Goal: Task Accomplishment & Management: Manage account settings

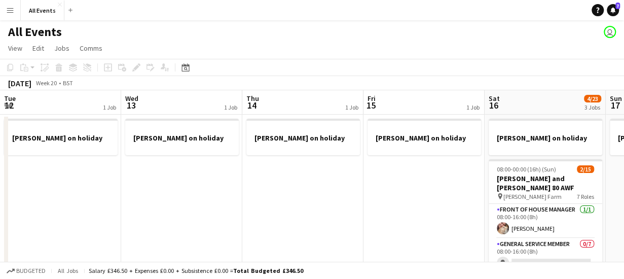
scroll to position [0, 204]
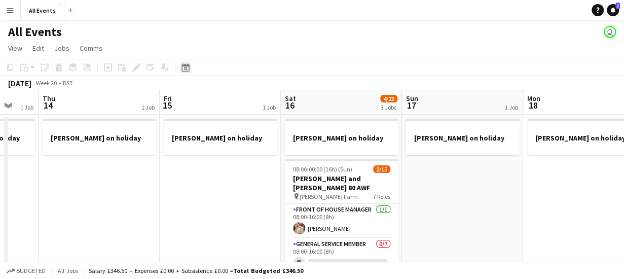
click at [183, 65] on icon "Date picker" at bounding box center [185, 67] width 8 height 8
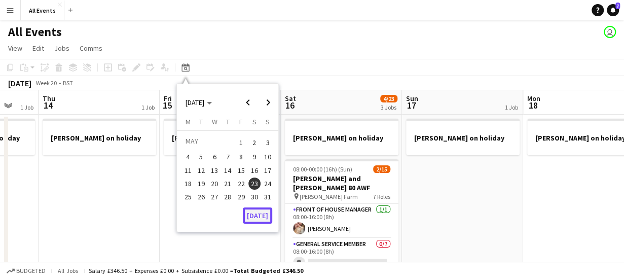
click at [261, 218] on button "[DATE]" at bounding box center [257, 215] width 29 height 16
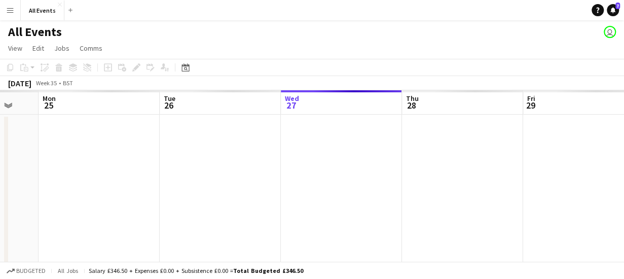
scroll to position [0, 349]
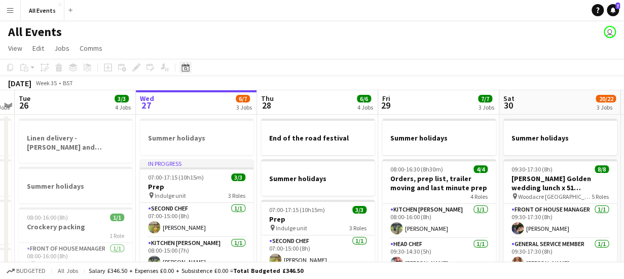
click at [187, 67] on icon "Date picker" at bounding box center [185, 67] width 8 height 8
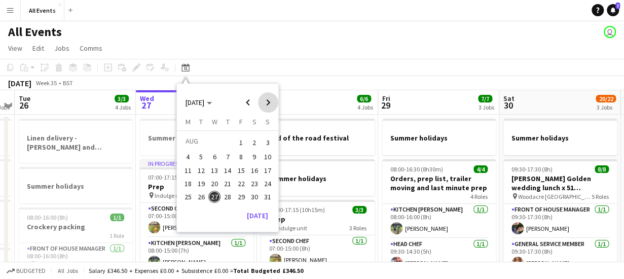
click at [271, 102] on span "Next month" at bounding box center [268, 102] width 20 height 20
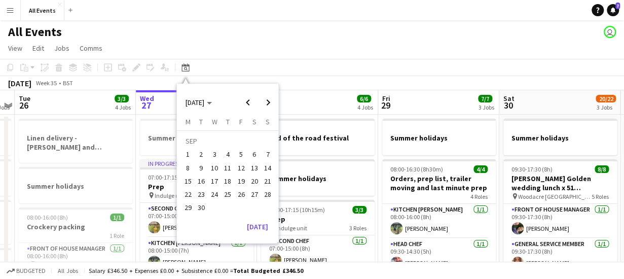
click at [240, 179] on span "19" at bounding box center [241, 181] width 12 height 12
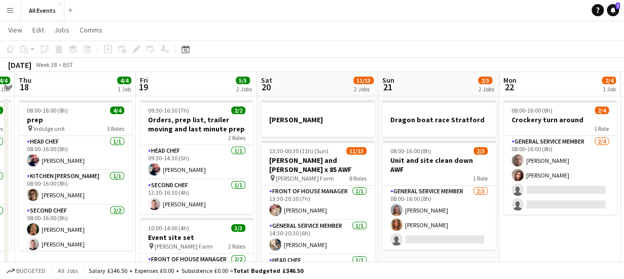
scroll to position [19, 0]
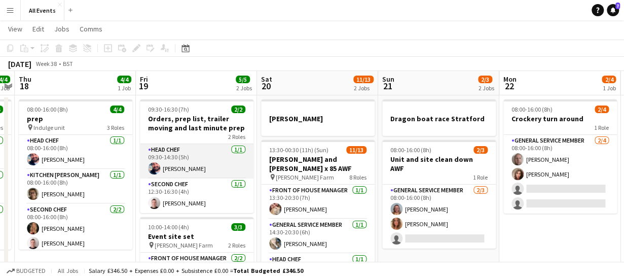
click at [182, 169] on app-card-role "Head Chef [DATE] 09:30-14:30 (5h) [PERSON_NAME]" at bounding box center [197, 161] width 114 height 34
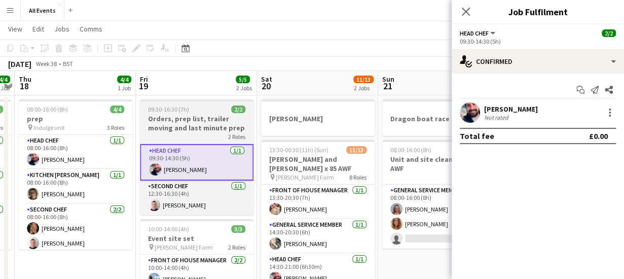
click at [189, 125] on h3 "Orders, prep list, trailer moving and last minute prep" at bounding box center [197, 123] width 114 height 18
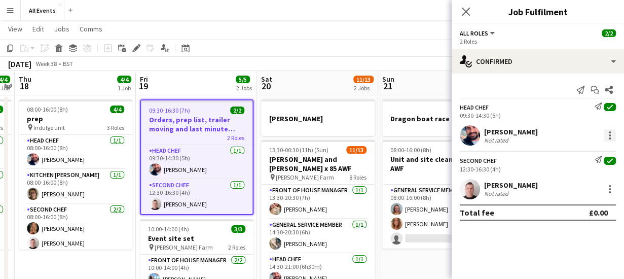
click at [611, 135] on div at bounding box center [610, 135] width 12 height 12
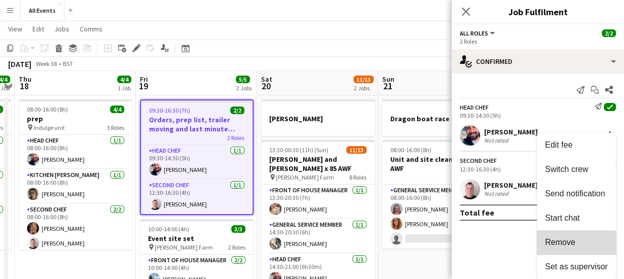
click at [568, 244] on span "Remove" at bounding box center [560, 242] width 30 height 9
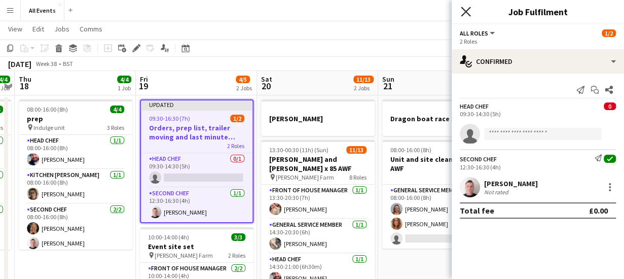
click at [466, 10] on icon "Close pop-in" at bounding box center [466, 12] width 10 height 10
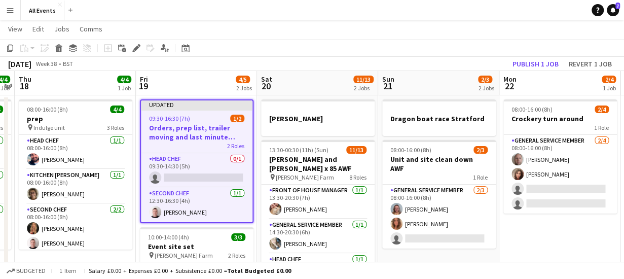
click at [421, 47] on app-toolbar "Copy Paste Paste Ctrl+V Paste with crew Ctrl+Shift+V Paste linked Job [GEOGRAPH…" at bounding box center [312, 48] width 624 height 17
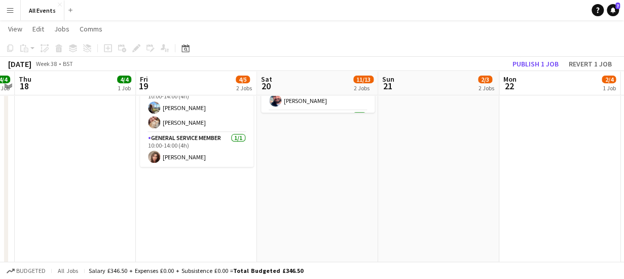
scroll to position [208, 0]
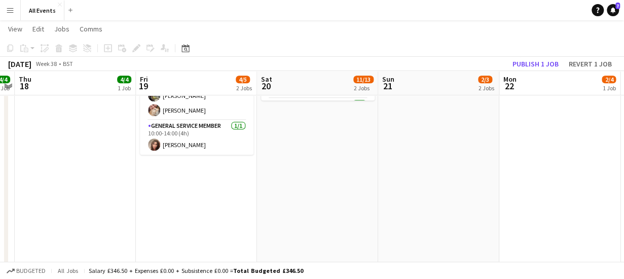
click at [196, 189] on app-date-cell "Updated 09:30-16:30 (7h) 1/2 Orders, prep list, trailer moving and last minute …" at bounding box center [196, 104] width 121 height 397
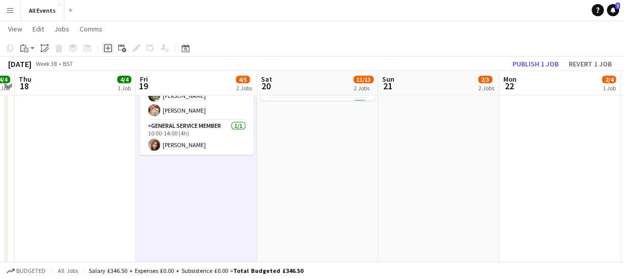
click at [108, 48] on icon at bounding box center [107, 48] width 5 height 5
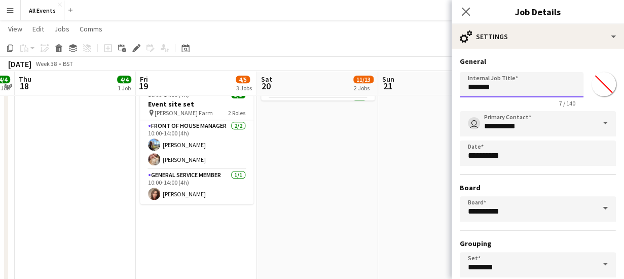
click at [517, 85] on input "*******" at bounding box center [522, 84] width 124 height 25
type input "*"
click at [546, 92] on input "**********" at bounding box center [518, 84] width 116 height 25
click at [546, 90] on input "**********" at bounding box center [518, 84] width 116 height 25
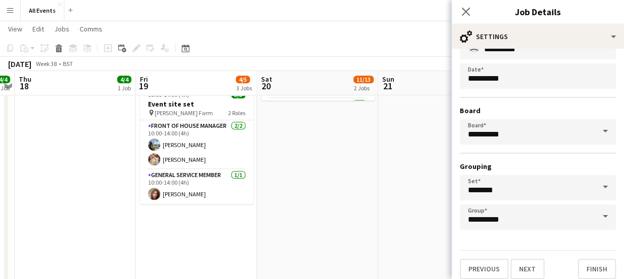
scroll to position [85, 0]
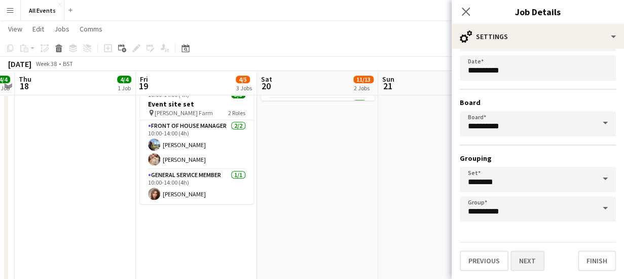
type input "**********"
click at [531, 261] on button "Next" at bounding box center [527, 260] width 34 height 20
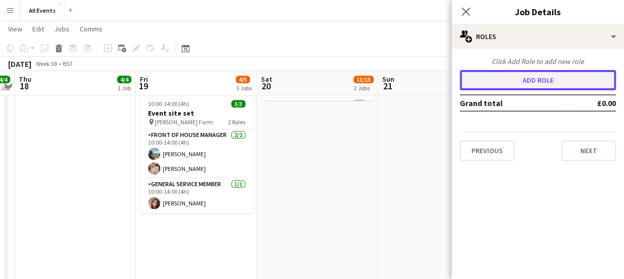
click at [523, 77] on button "Add role" at bounding box center [538, 80] width 156 height 20
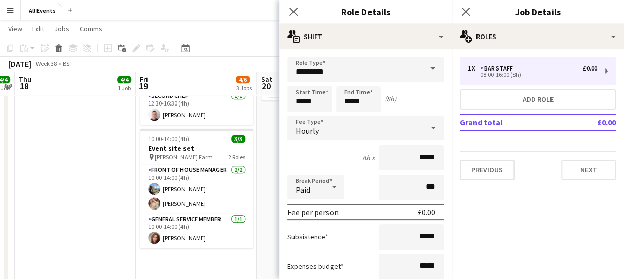
click at [423, 65] on span at bounding box center [432, 69] width 21 height 24
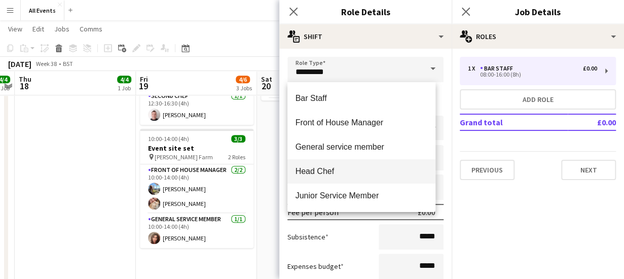
click at [396, 165] on mat-option "Head Chef" at bounding box center [361, 171] width 149 height 24
type input "*********"
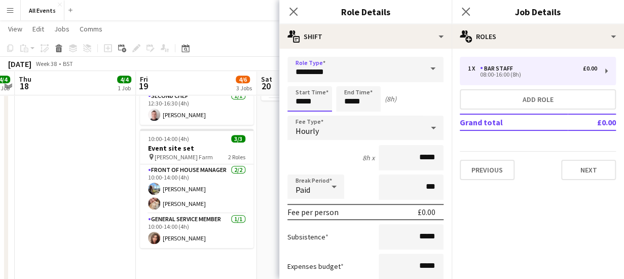
click at [315, 100] on input "*****" at bounding box center [309, 98] width 45 height 25
click at [298, 79] on div at bounding box center [299, 81] width 20 height 10
type input "*****"
click at [298, 79] on div at bounding box center [299, 81] width 20 height 10
click at [372, 101] on input "*****" at bounding box center [358, 98] width 45 height 25
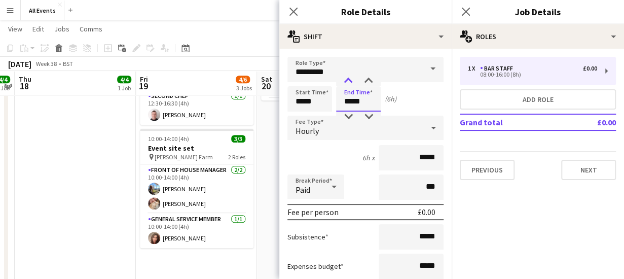
click at [348, 76] on div at bounding box center [348, 81] width 20 height 10
click at [348, 115] on div at bounding box center [348, 117] width 20 height 10
type input "*****"
click at [348, 115] on div at bounding box center [348, 117] width 20 height 10
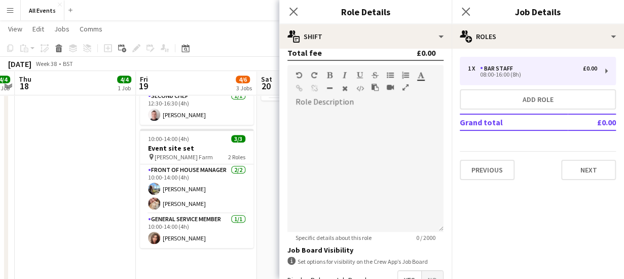
scroll to position [407, 0]
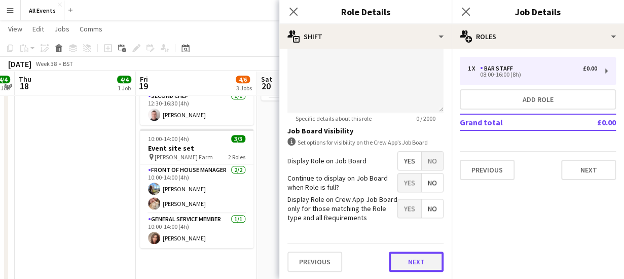
click at [414, 266] on button "Next" at bounding box center [416, 261] width 55 height 20
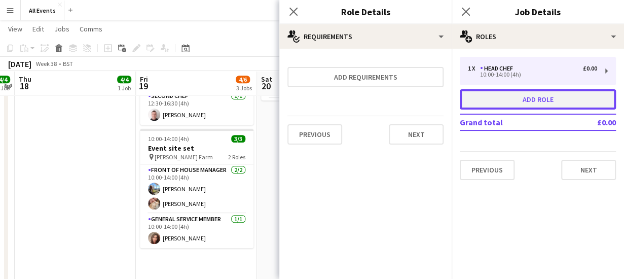
click at [500, 100] on button "Add role" at bounding box center [538, 99] width 156 height 20
type input "*********"
type input "*****"
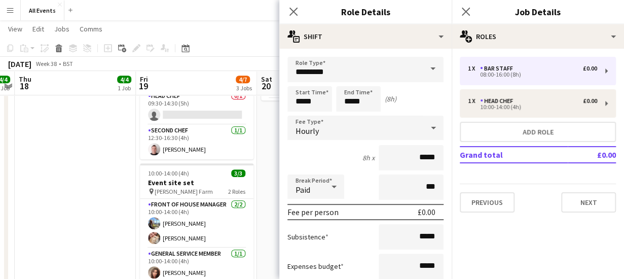
click at [424, 68] on span at bounding box center [432, 69] width 21 height 24
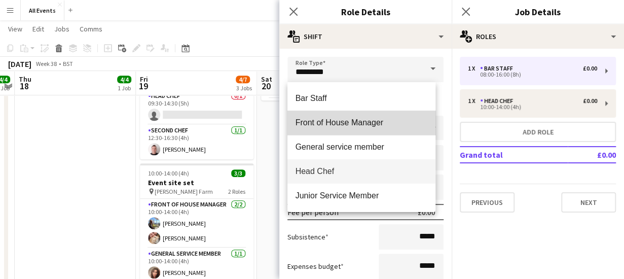
click at [405, 118] on span "Front of House Manager" at bounding box center [362, 123] width 132 height 10
type input "**********"
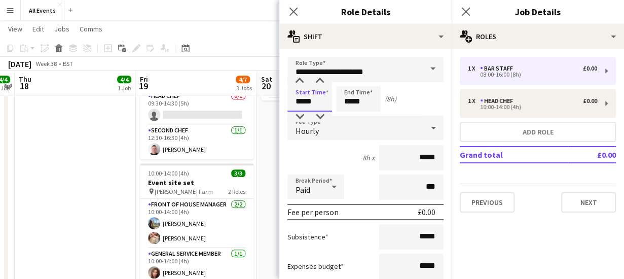
click at [317, 98] on input "*****" at bounding box center [309, 98] width 45 height 25
click at [299, 81] on div at bounding box center [299, 81] width 20 height 10
type input "*****"
click at [299, 81] on div at bounding box center [299, 81] width 20 height 10
click at [367, 100] on input "*****" at bounding box center [358, 98] width 45 height 25
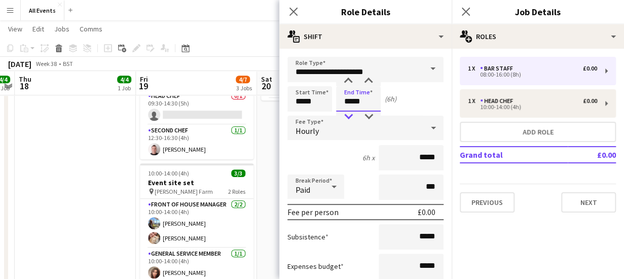
click at [346, 113] on div at bounding box center [348, 117] width 20 height 10
type input "*****"
click at [346, 113] on div at bounding box center [348, 117] width 20 height 10
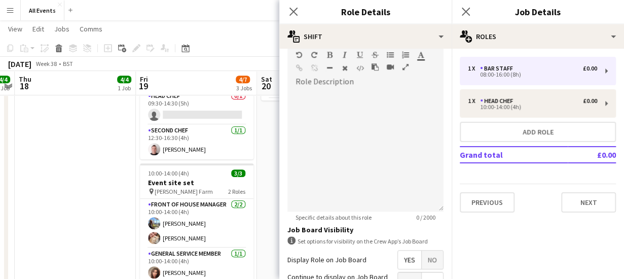
scroll to position [407, 0]
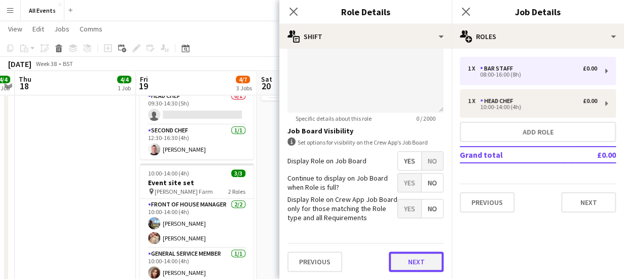
click at [412, 262] on button "Next" at bounding box center [416, 261] width 55 height 20
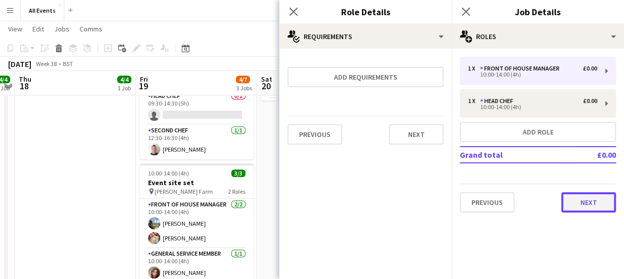
click at [586, 204] on button "Next" at bounding box center [588, 202] width 55 height 20
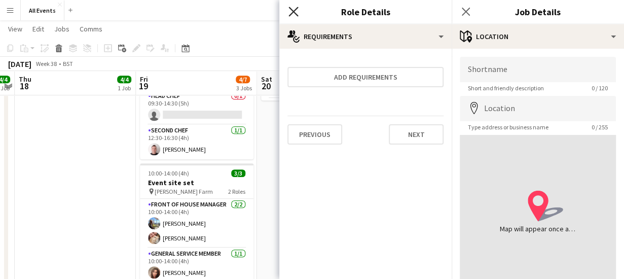
click at [294, 12] on icon at bounding box center [293, 12] width 10 height 10
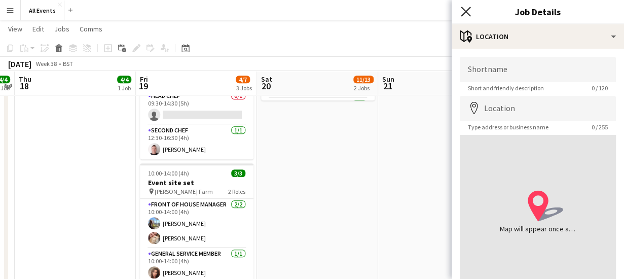
click at [465, 10] on icon "Close pop-in" at bounding box center [466, 12] width 10 height 10
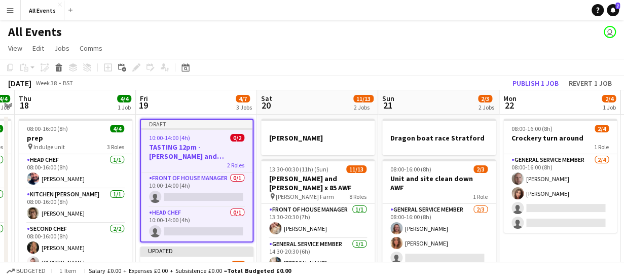
click at [519, 49] on app-page-menu "View Day view expanded Day view collapsed Month view Date picker Jump to [DATE]…" at bounding box center [312, 49] width 624 height 19
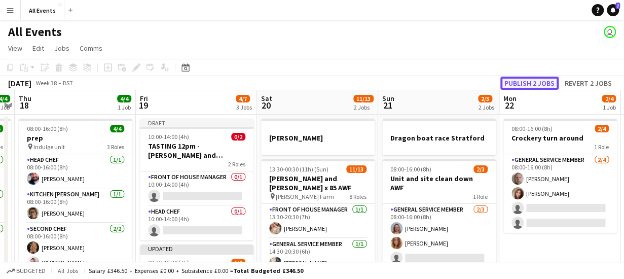
click at [538, 82] on button "Publish 2 jobs" at bounding box center [529, 83] width 58 height 13
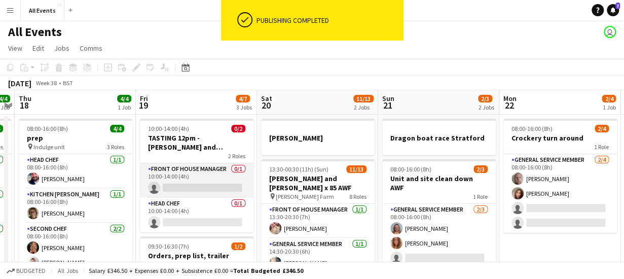
click at [179, 190] on app-card-role "Front of House Manager 0/1 10:00-14:00 (4h) single-neutral-actions" at bounding box center [197, 180] width 114 height 34
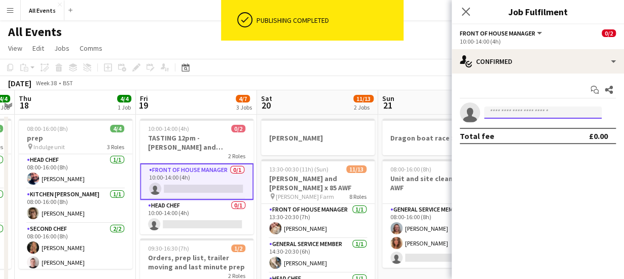
click at [519, 114] on input at bounding box center [543, 112] width 118 height 12
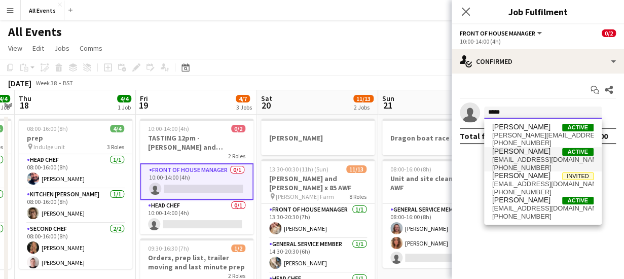
type input "*****"
click at [519, 154] on span "[PERSON_NAME]" at bounding box center [521, 151] width 58 height 9
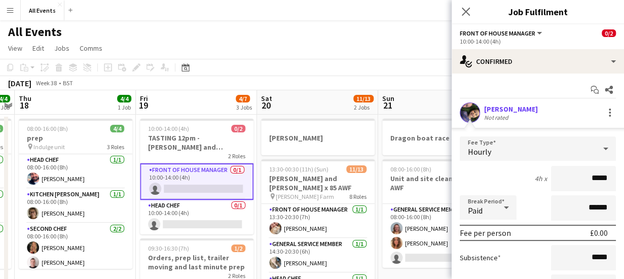
scroll to position [103, 0]
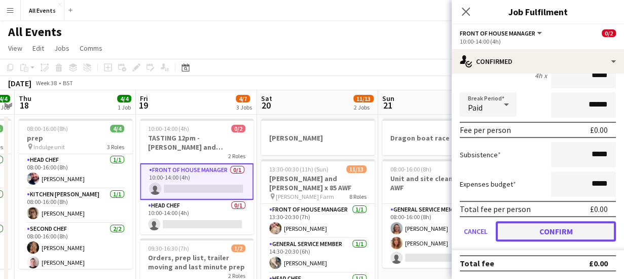
click at [552, 229] on button "Confirm" at bounding box center [556, 231] width 120 height 20
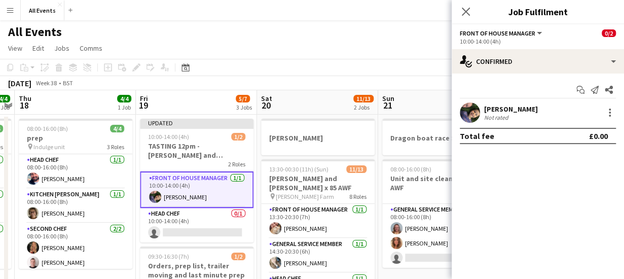
scroll to position [0, 0]
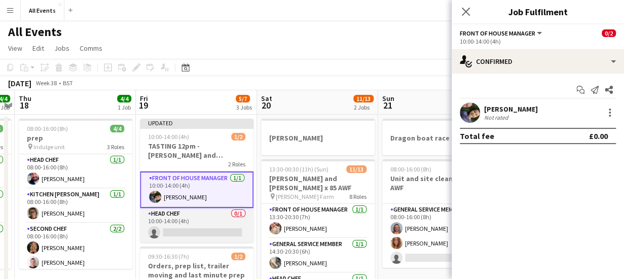
click at [192, 219] on app-card-role "Head Chef 0/1 10:00-14:00 (4h) single-neutral-actions" at bounding box center [197, 225] width 114 height 34
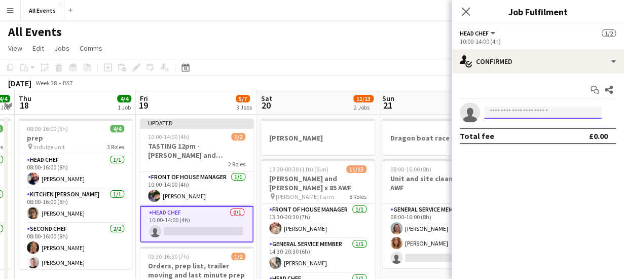
click at [493, 113] on input at bounding box center [543, 112] width 118 height 12
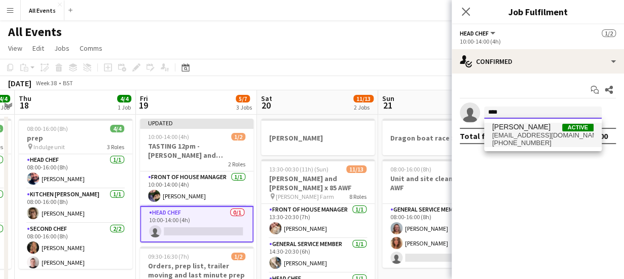
type input "****"
click at [502, 137] on span "[EMAIL_ADDRESS][DOMAIN_NAME]" at bounding box center [542, 135] width 101 height 8
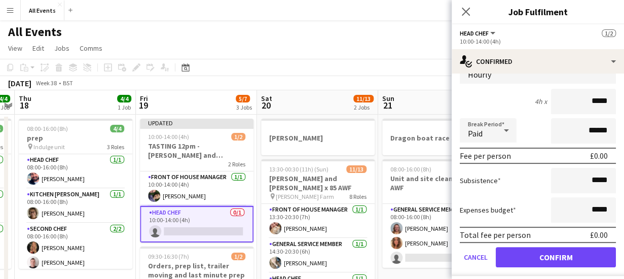
scroll to position [103, 0]
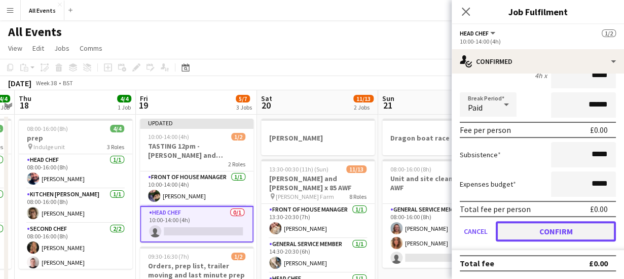
click at [554, 231] on button "Confirm" at bounding box center [556, 231] width 120 height 20
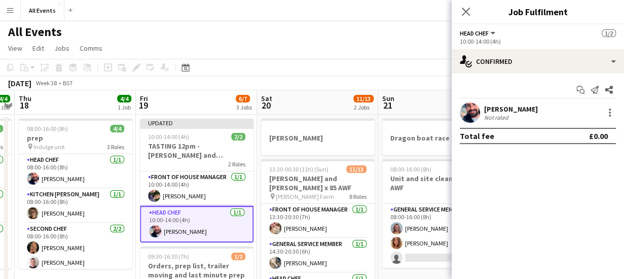
scroll to position [0, 0]
click at [377, 56] on app-page-menu "View Day view expanded Day view collapsed Month view Date picker Jump to [DATE]…" at bounding box center [312, 49] width 624 height 19
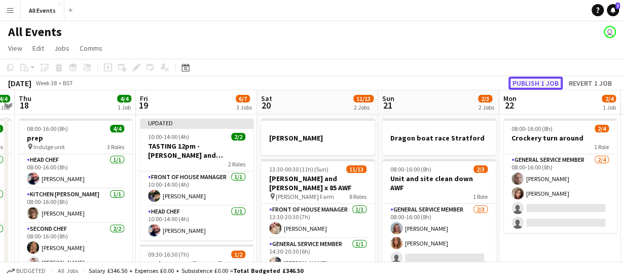
click at [525, 80] on button "Publish 1 job" at bounding box center [535, 83] width 54 height 13
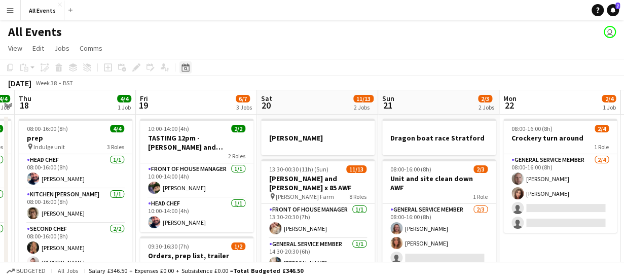
click at [186, 67] on icon "Date picker" at bounding box center [185, 67] width 8 height 8
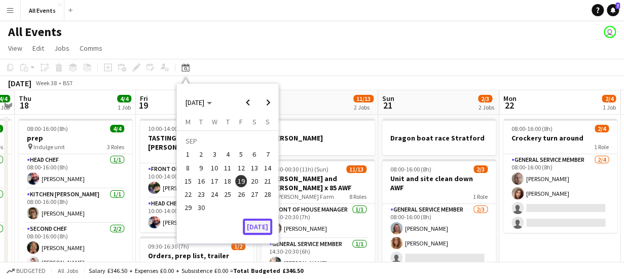
click at [267, 229] on button "[DATE]" at bounding box center [257, 226] width 29 height 16
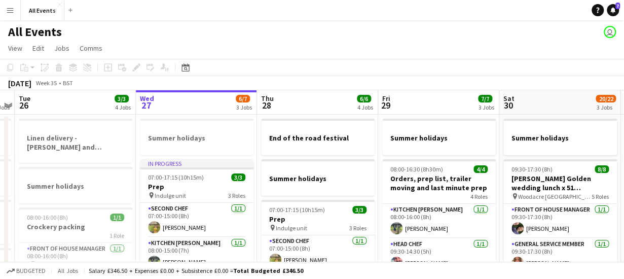
click at [194, 106] on app-board-header-date "Wed 27 6/7 3 Jobs" at bounding box center [196, 102] width 121 height 24
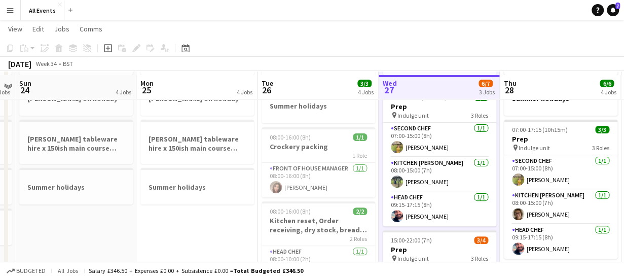
scroll to position [75, 0]
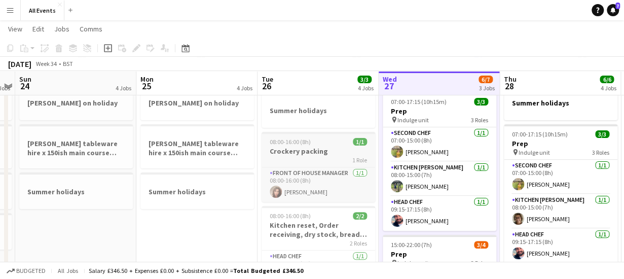
click at [326, 155] on h3 "Crockery packing" at bounding box center [319, 150] width 114 height 9
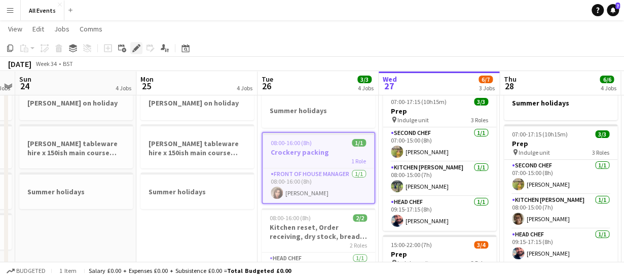
click at [136, 49] on icon at bounding box center [136, 49] width 6 height 6
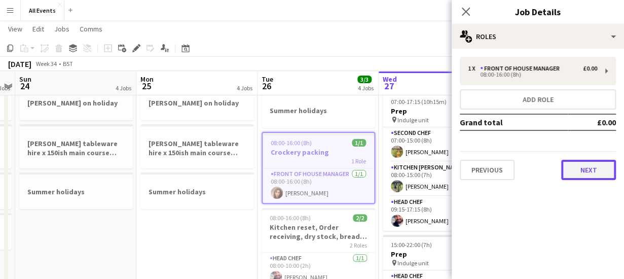
click at [584, 176] on button "Next" at bounding box center [588, 170] width 55 height 20
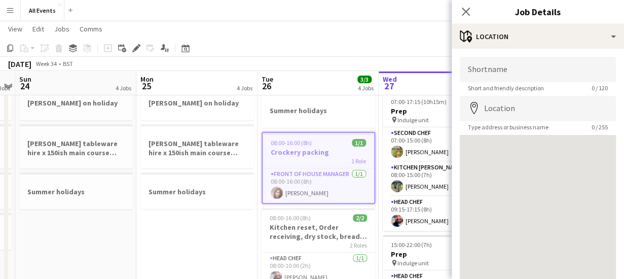
scroll to position [79, 0]
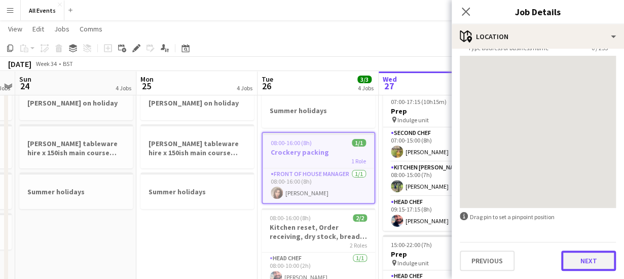
click at [584, 260] on button "Next" at bounding box center [588, 260] width 55 height 20
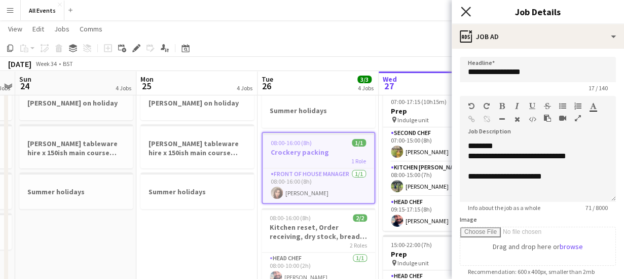
click at [465, 14] on icon "Close pop-in" at bounding box center [466, 12] width 10 height 10
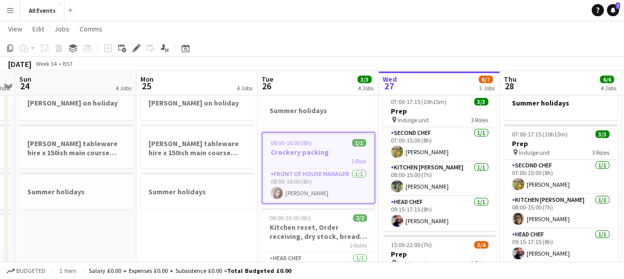
click at [323, 82] on app-board-header-date "Tue 26 3/3 4 Jobs" at bounding box center [318, 83] width 121 height 24
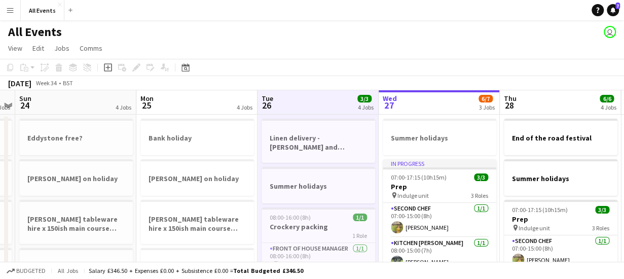
click at [529, 104] on app-board-header-date "Thu 28 6/6 4 Jobs" at bounding box center [560, 102] width 121 height 24
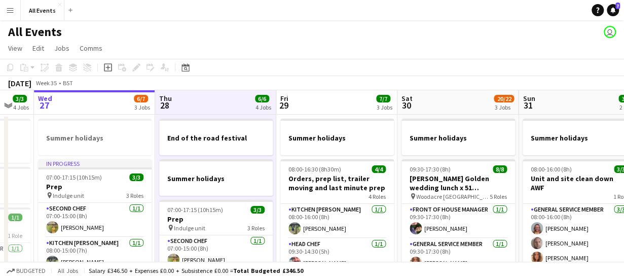
click at [313, 95] on app-board-header-date "Fri 29 7/7 3 Jobs" at bounding box center [336, 102] width 121 height 24
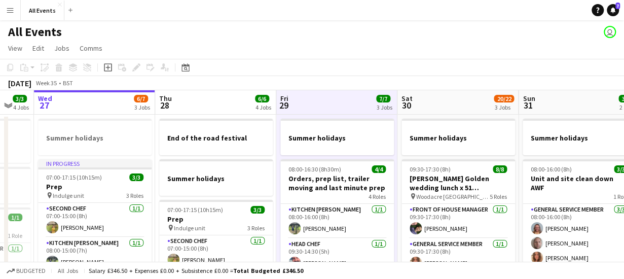
click at [431, 99] on app-board-header-date "Sat 30 20/22 3 Jobs" at bounding box center [457, 102] width 121 height 24
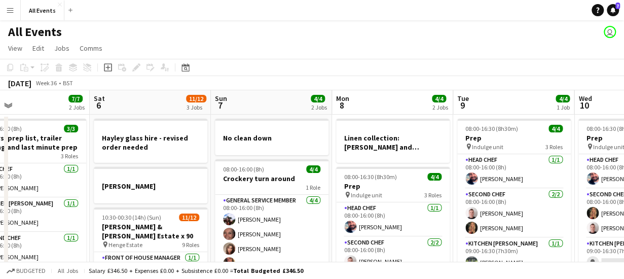
click at [155, 104] on app-board-header-date "Sat 6 11/12 3 Jobs" at bounding box center [150, 102] width 121 height 24
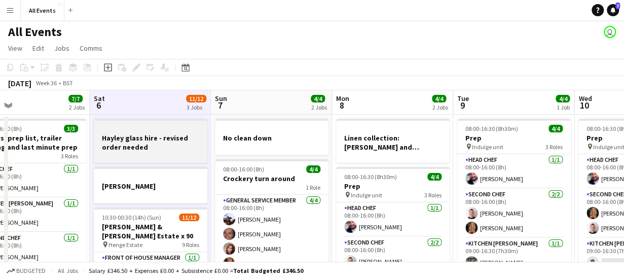
click at [152, 153] on div at bounding box center [151, 156] width 114 height 8
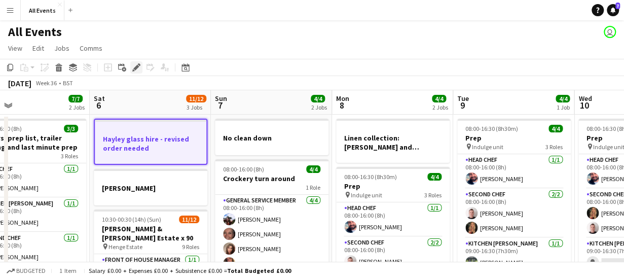
click at [135, 67] on icon "Edit" at bounding box center [136, 67] width 8 height 8
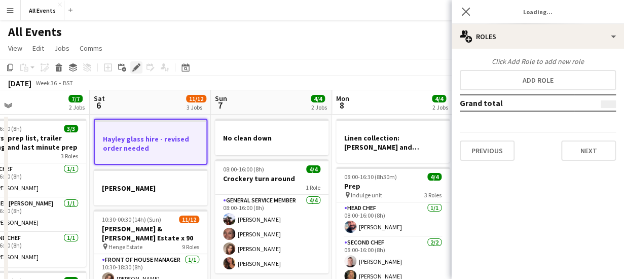
type input "*******"
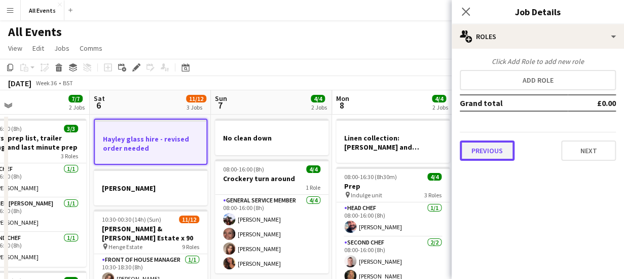
click at [491, 152] on button "Previous" at bounding box center [487, 150] width 55 height 20
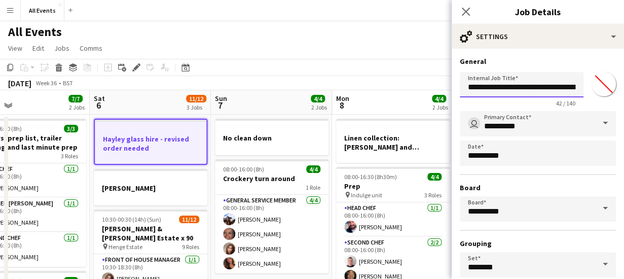
click at [530, 87] on input "**********" at bounding box center [522, 84] width 124 height 25
drag, startPoint x: 530, startPoint y: 87, endPoint x: 636, endPoint y: 91, distance: 105.5
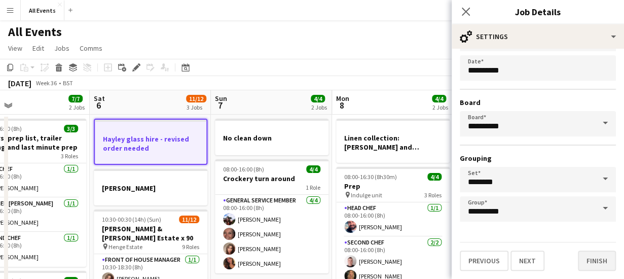
type input "**********"
click at [591, 261] on button "Finish" at bounding box center [597, 260] width 38 height 20
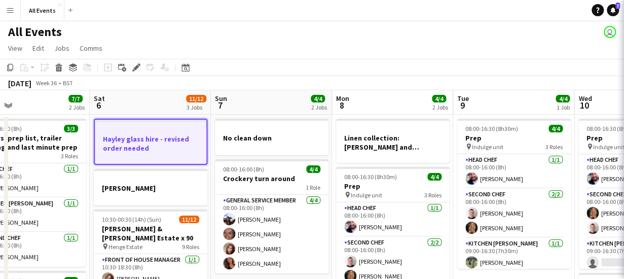
scroll to position [0, 0]
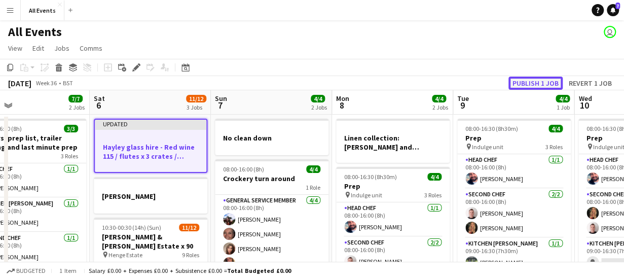
click at [535, 81] on button "Publish 1 job" at bounding box center [535, 83] width 54 height 13
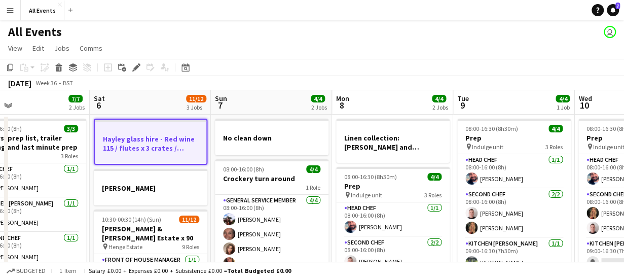
click at [153, 108] on app-board-header-date "Sat 6 11/12 3 Jobs" at bounding box center [150, 102] width 121 height 24
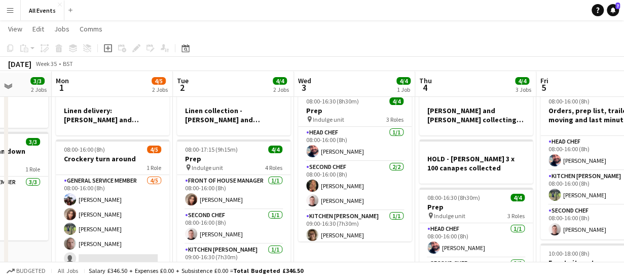
scroll to position [19, 0]
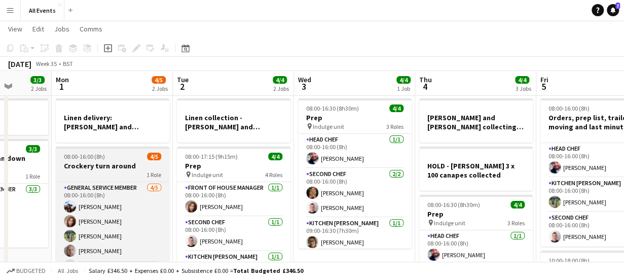
click at [117, 162] on h3 "Crockery turn around" at bounding box center [113, 165] width 114 height 9
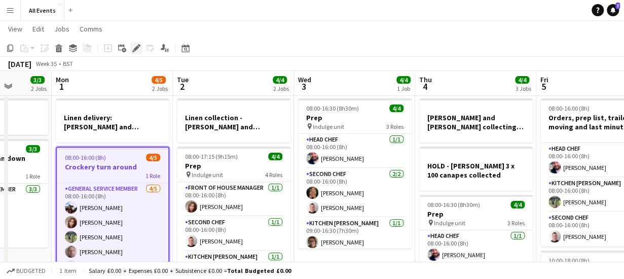
click at [136, 47] on icon at bounding box center [136, 49] width 6 height 6
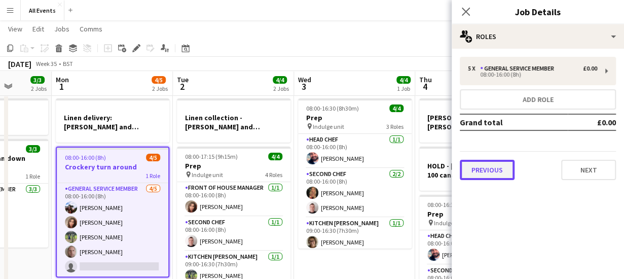
click at [477, 171] on button "Previous" at bounding box center [487, 170] width 55 height 20
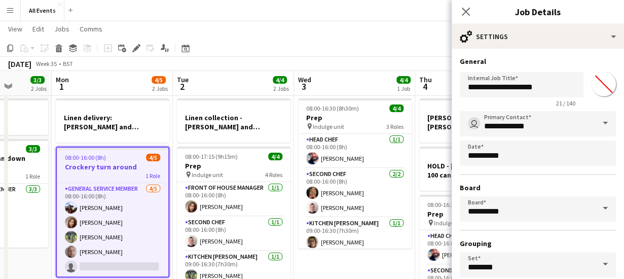
scroll to position [85, 0]
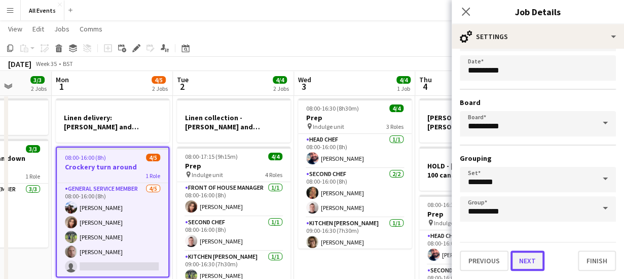
click at [523, 259] on button "Next" at bounding box center [527, 260] width 34 height 20
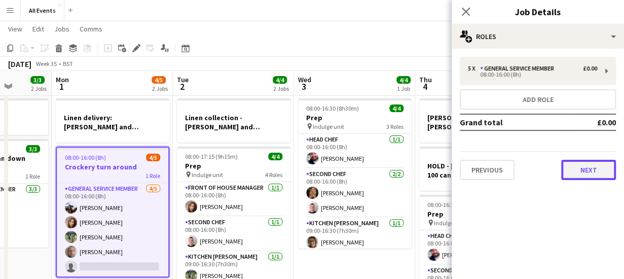
click at [579, 171] on button "Next" at bounding box center [588, 170] width 55 height 20
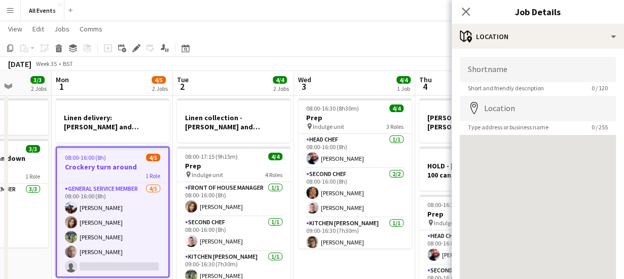
scroll to position [79, 0]
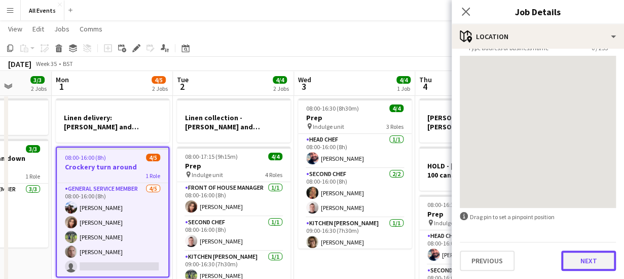
click at [576, 257] on button "Next" at bounding box center [588, 260] width 55 height 20
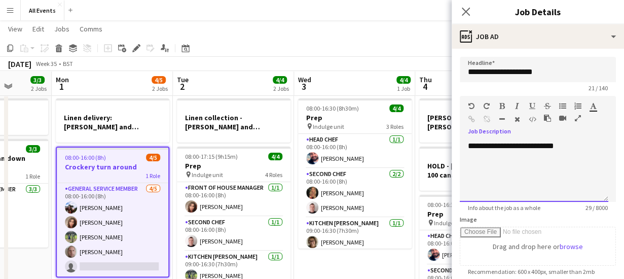
click at [570, 143] on div "**********" at bounding box center [534, 171] width 149 height 61
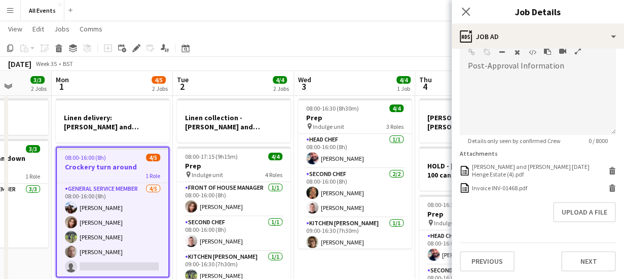
scroll to position [250, 0]
click at [578, 260] on button "Next" at bounding box center [588, 261] width 55 height 20
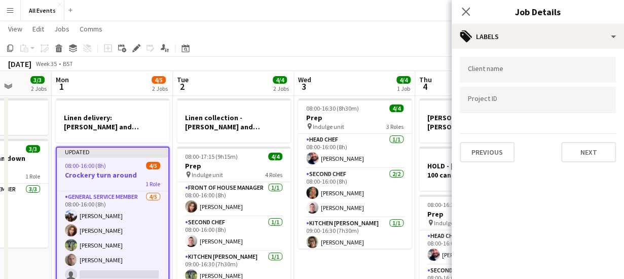
scroll to position [0, 0]
click at [462, 11] on icon "Close pop-in" at bounding box center [466, 12] width 10 height 10
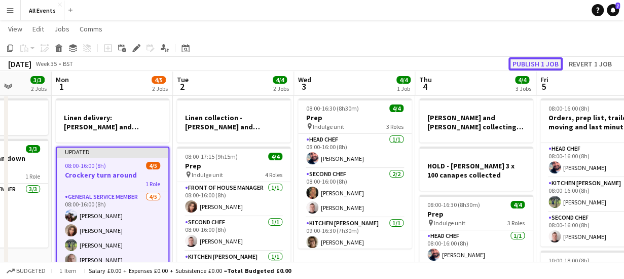
click at [527, 62] on button "Publish 1 job" at bounding box center [535, 63] width 54 height 13
